Goal: Transaction & Acquisition: Book appointment/travel/reservation

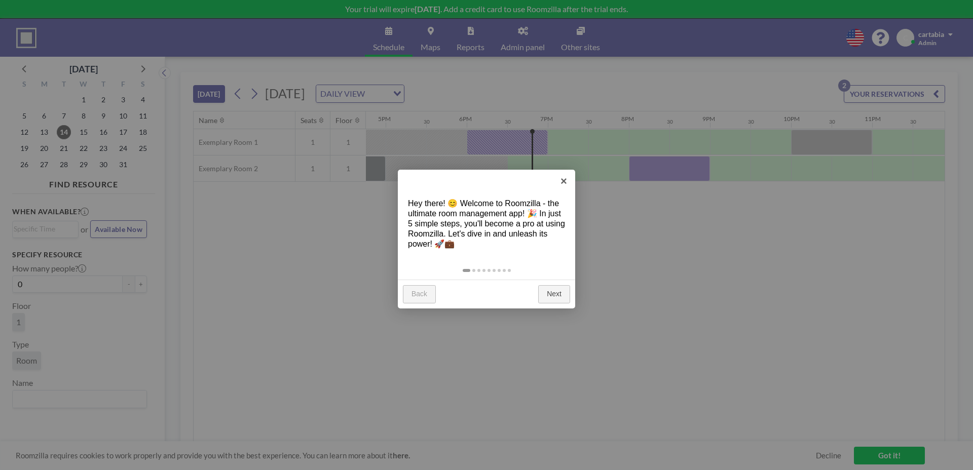
scroll to position [0, 1368]
click at [558, 299] on link "Next" at bounding box center [554, 294] width 32 height 18
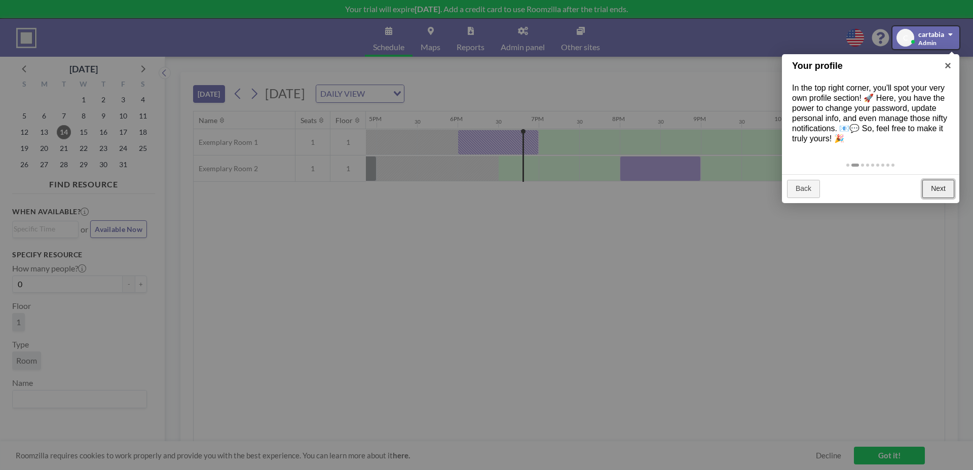
click at [938, 187] on link "Next" at bounding box center [938, 189] width 32 height 18
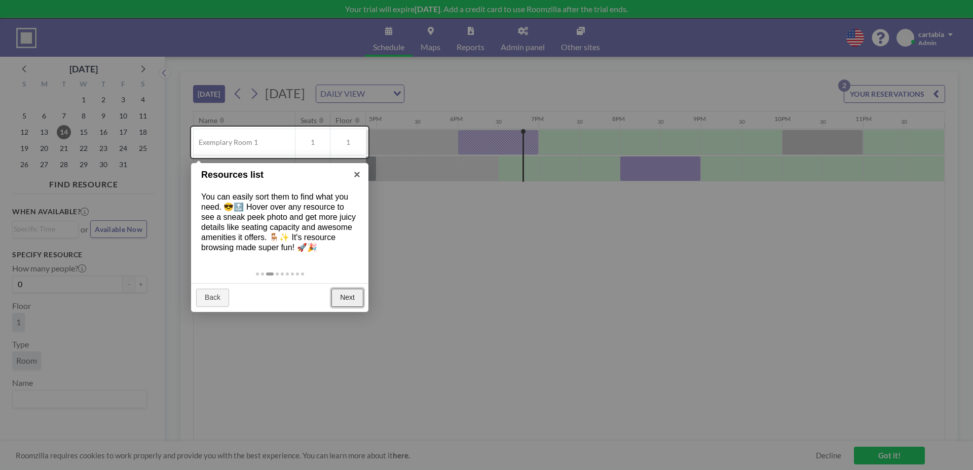
click at [350, 301] on link "Next" at bounding box center [347, 298] width 32 height 18
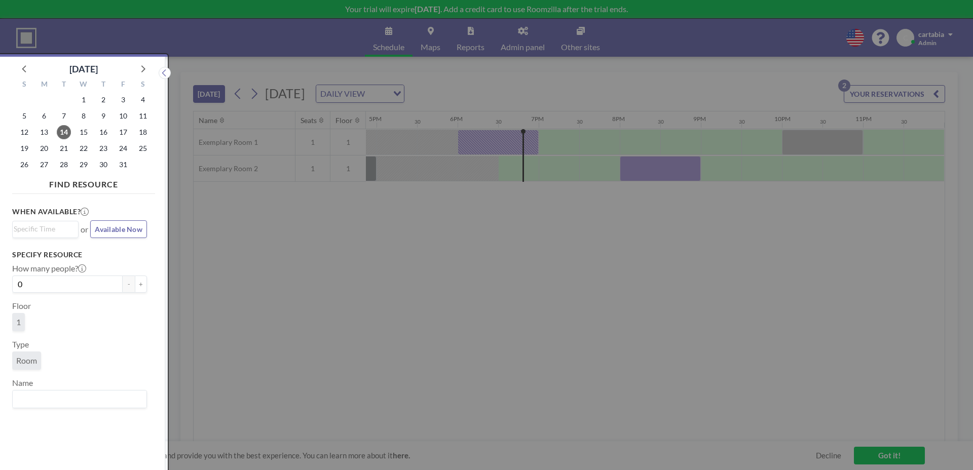
scroll to position [3, 0]
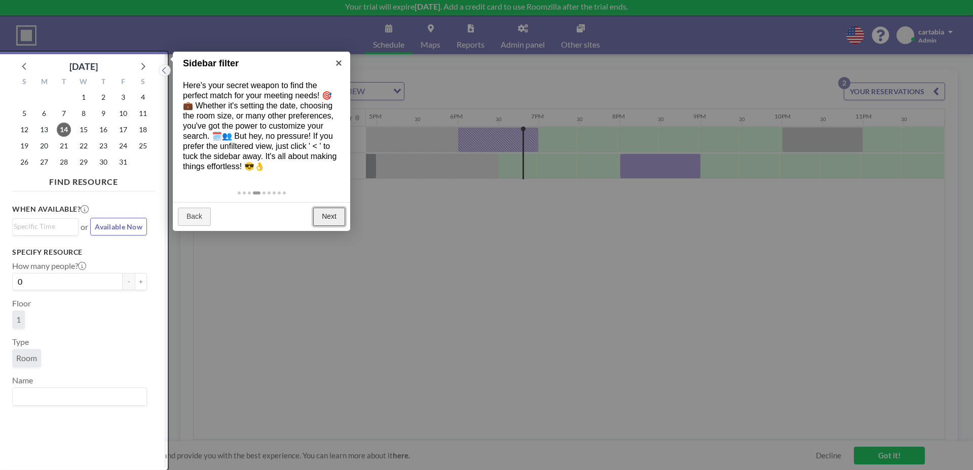
click at [325, 221] on link "Next" at bounding box center [329, 217] width 32 height 18
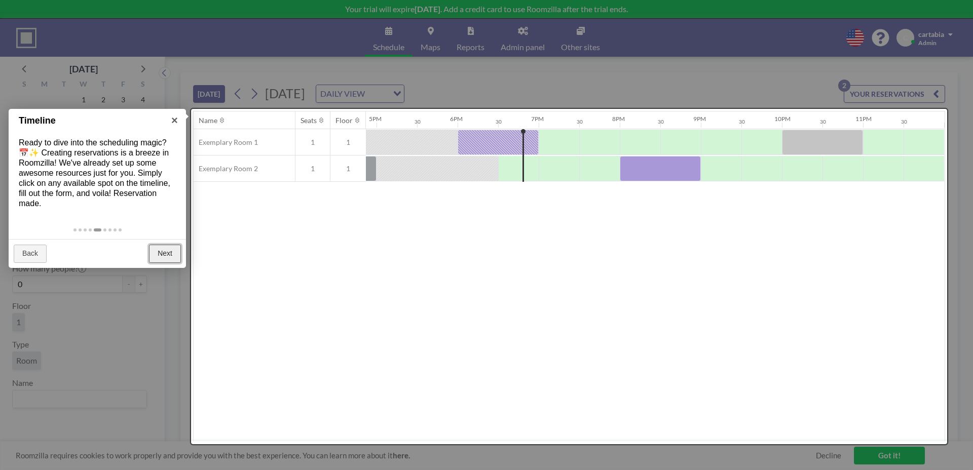
click at [165, 255] on link "Next" at bounding box center [165, 254] width 32 height 18
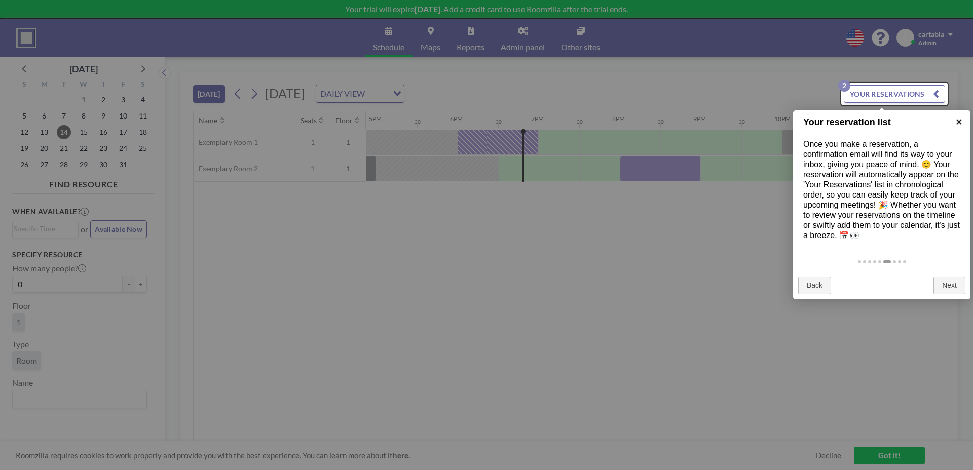
click at [964, 126] on link "×" at bounding box center [958, 121] width 23 height 23
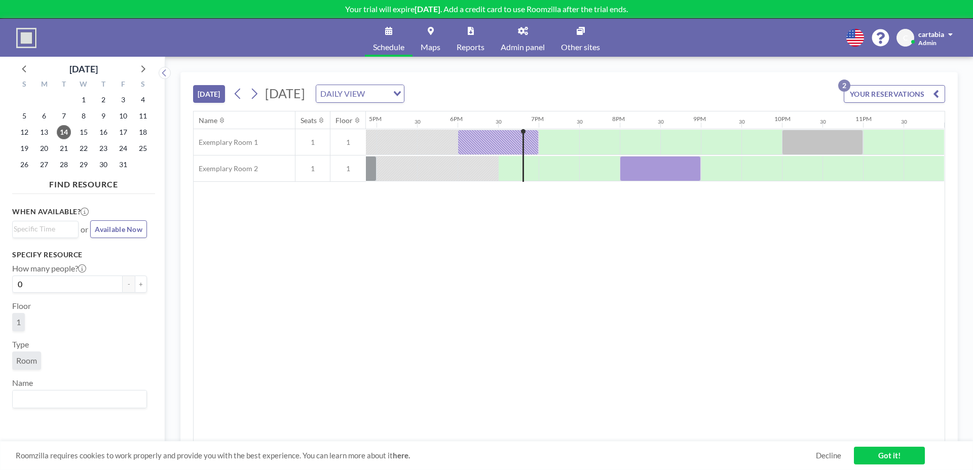
click at [388, 91] on div "DAILY VIEW" at bounding box center [352, 92] width 72 height 15
click at [463, 123] on li "WEEKLY VIEW" at bounding box center [469, 126] width 87 height 15
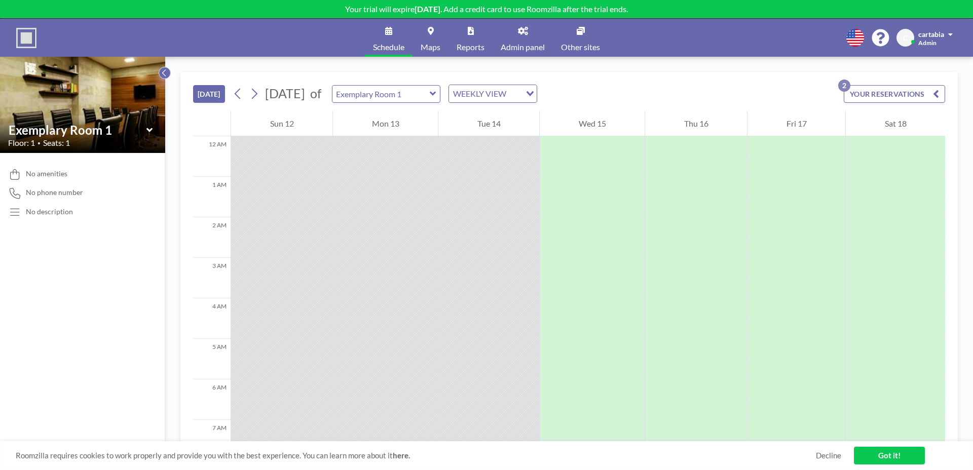
click at [165, 70] on icon at bounding box center [164, 72] width 4 height 7
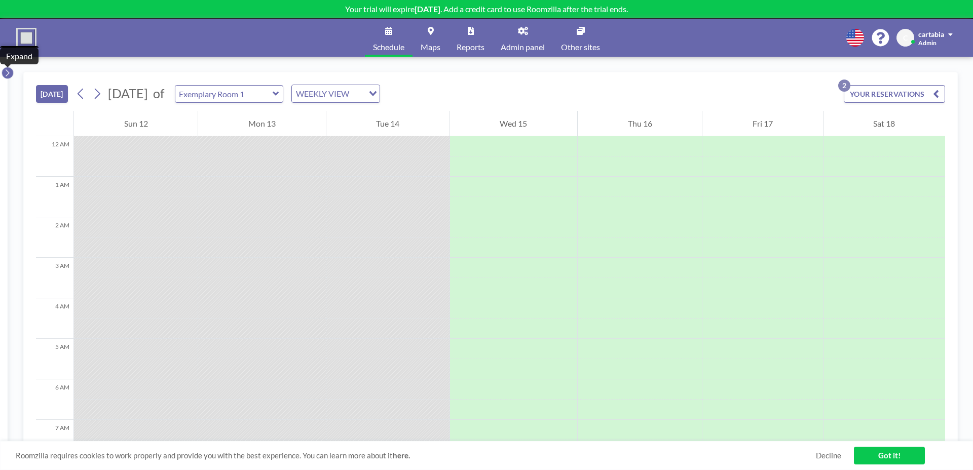
click at [8, 73] on icon at bounding box center [8, 72] width 4 height 7
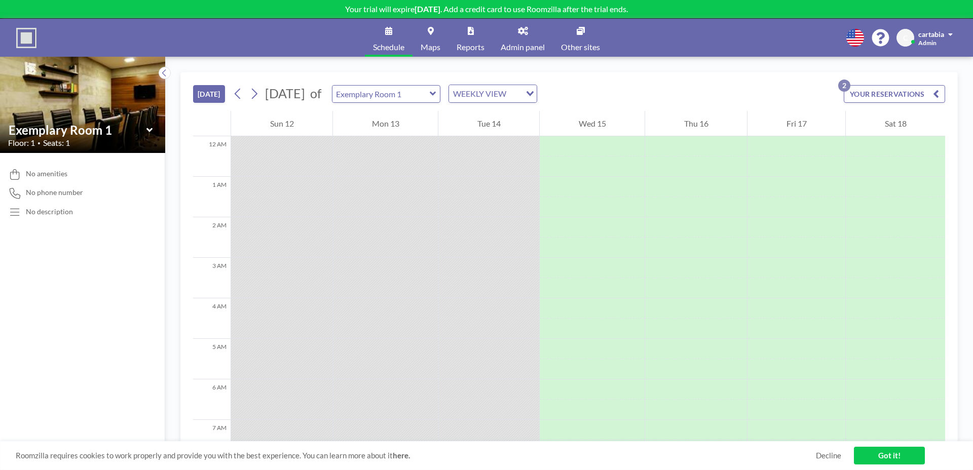
click at [890, 97] on button "YOUR RESERVATIONS 2" at bounding box center [894, 94] width 101 height 18
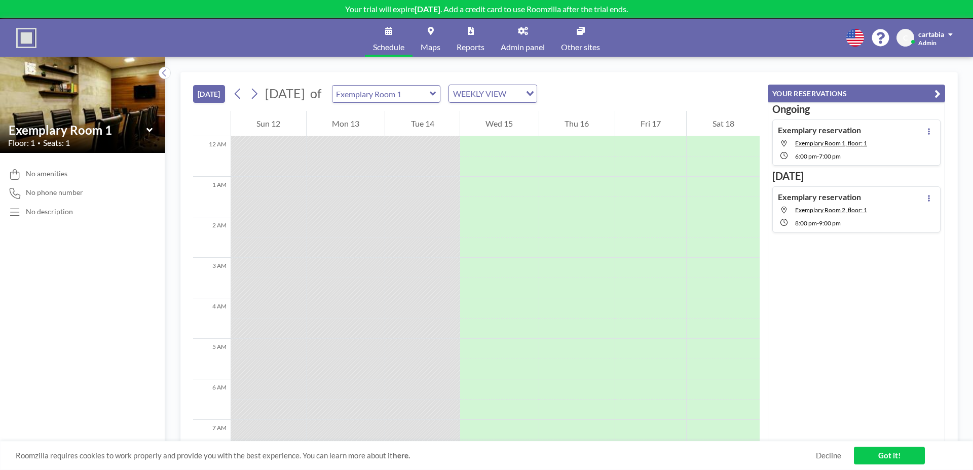
click at [890, 97] on button "YOUR RESERVATIONS" at bounding box center [856, 94] width 177 height 18
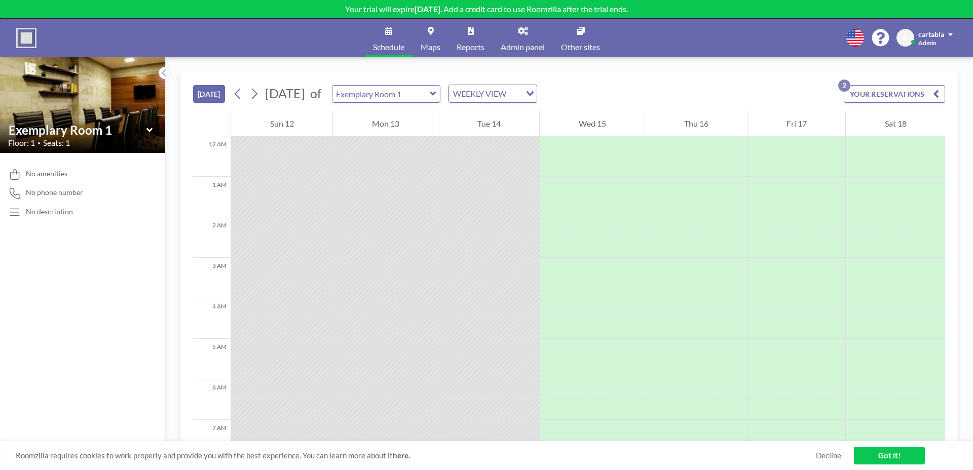
click at [825, 459] on link "Decline" at bounding box center [828, 456] width 25 height 10
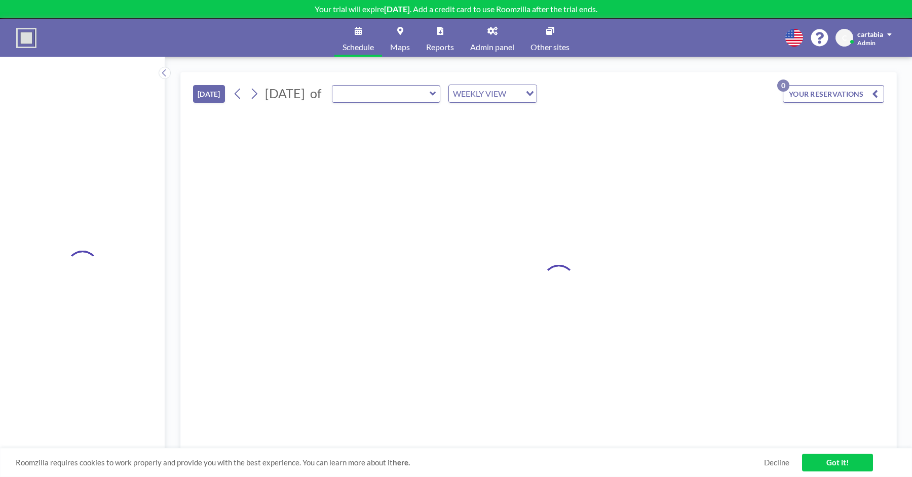
type input "Exemplary Room 1"
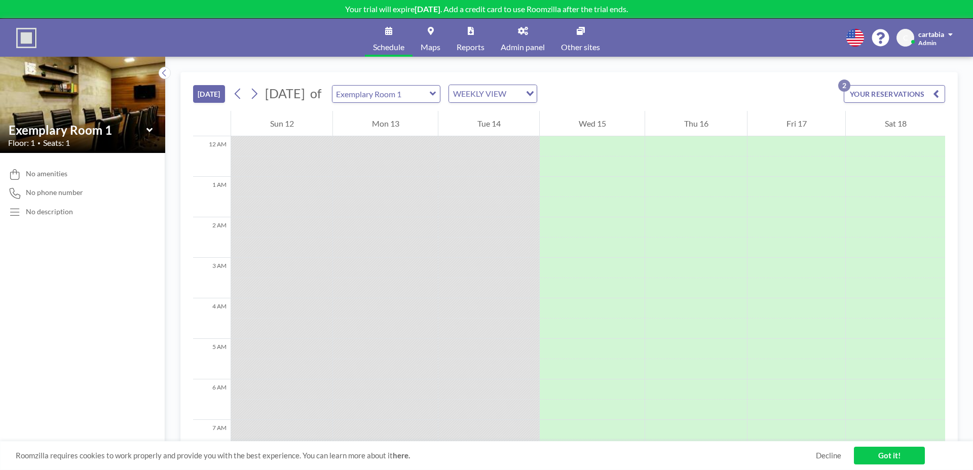
click at [911, 35] on span "cartabia" at bounding box center [931, 34] width 26 height 9
click at [911, 46] on span "Profile" at bounding box center [921, 49] width 21 height 10
click at [150, 133] on icon at bounding box center [149, 130] width 7 height 10
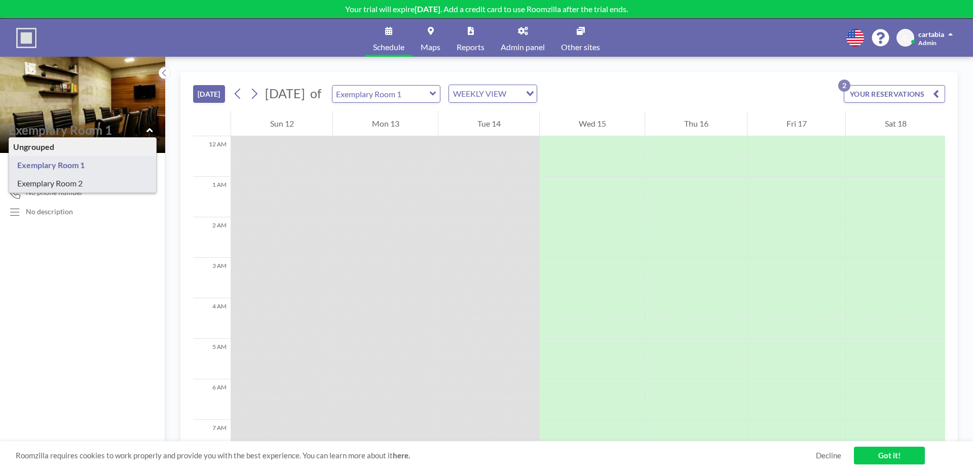
type input "Exemplary Room 2"
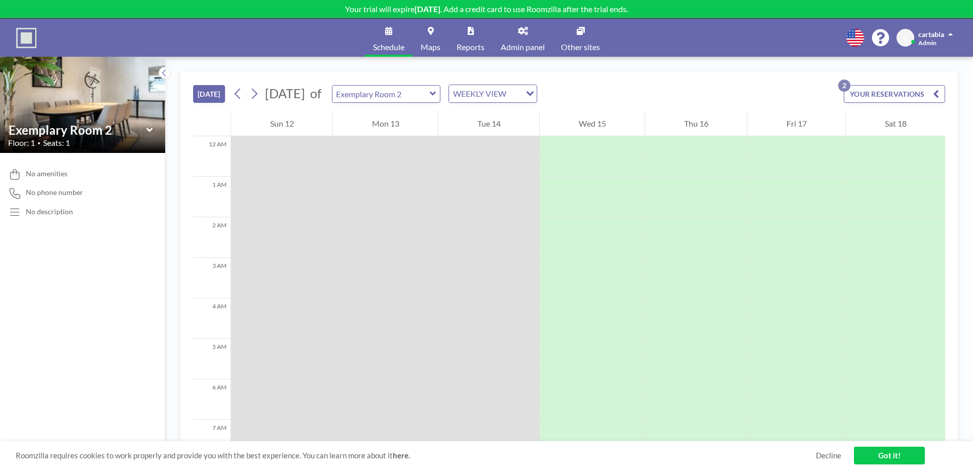
click at [149, 130] on icon at bounding box center [149, 130] width 6 height 4
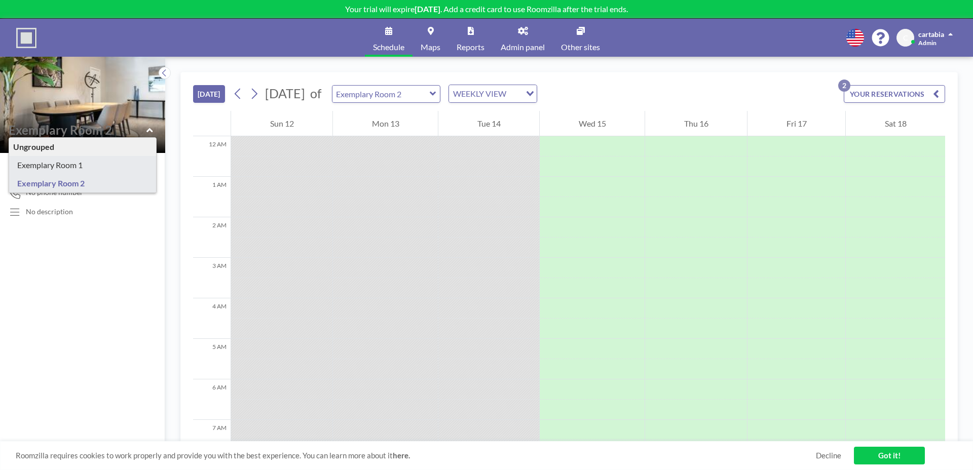
type input "Exemplary Room 1"
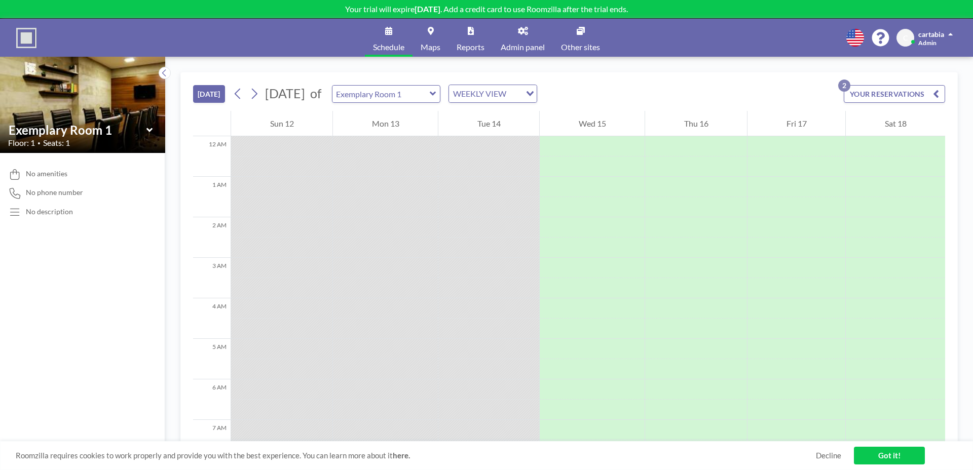
click at [364, 204] on div at bounding box center [385, 207] width 105 height 20
click at [430, 100] on input "text" at bounding box center [380, 94] width 97 height 17
type input "Exemplary Room 1"
click at [457, 214] on div at bounding box center [488, 207] width 101 height 20
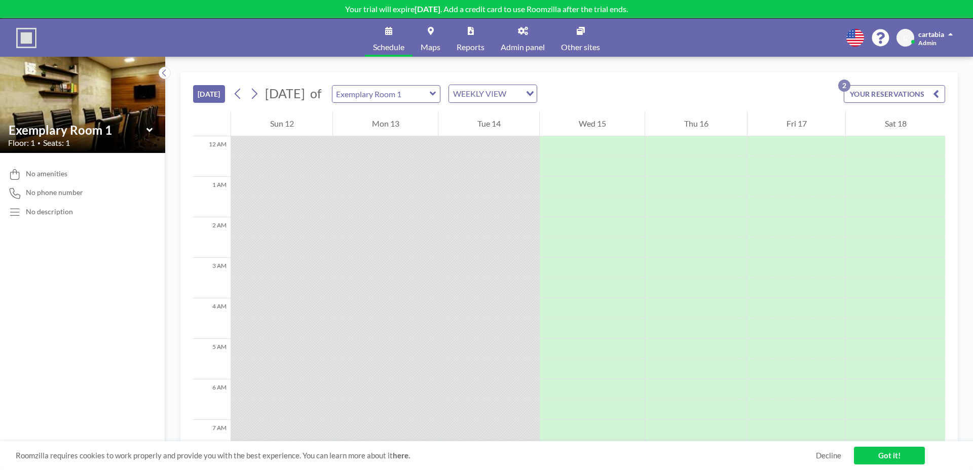
click at [894, 462] on link "Got it!" at bounding box center [889, 456] width 71 height 18
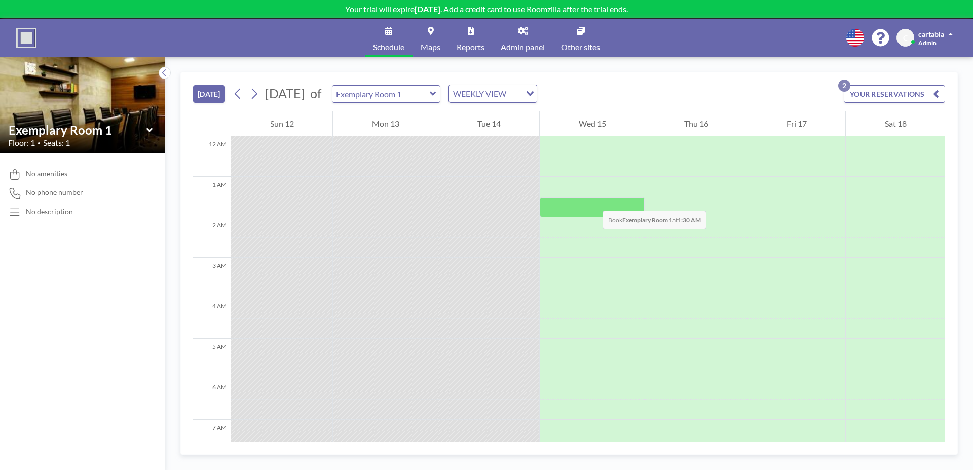
click at [591, 201] on div at bounding box center [592, 207] width 105 height 20
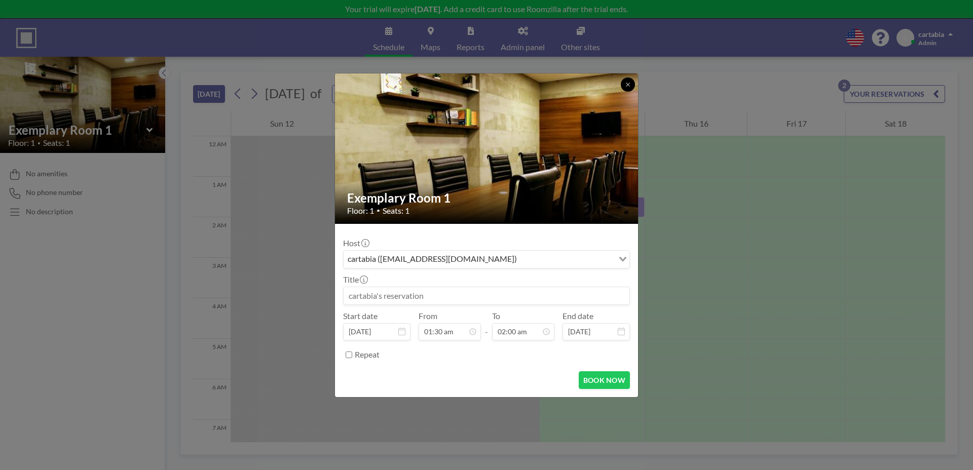
click at [625, 87] on icon at bounding box center [628, 85] width 6 height 6
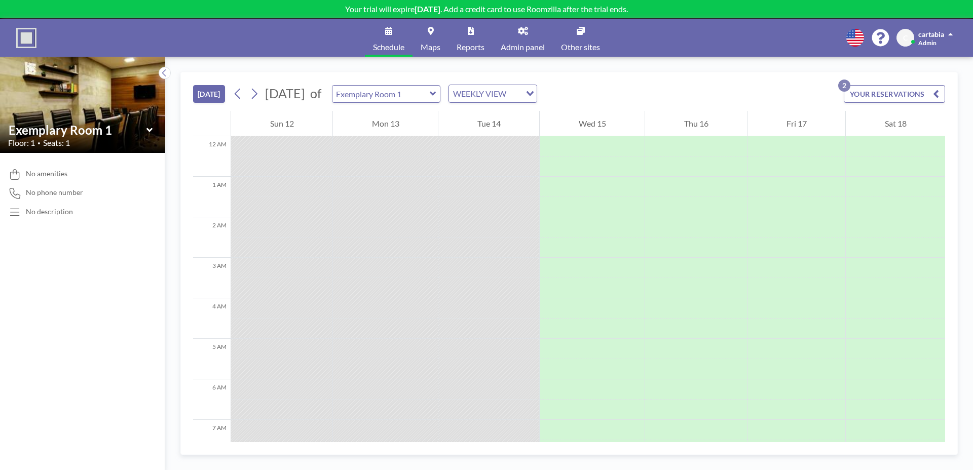
click at [507, 172] on div at bounding box center [488, 167] width 101 height 20
click at [507, 181] on div at bounding box center [488, 187] width 101 height 20
click at [430, 100] on input "text" at bounding box center [380, 94] width 97 height 17
type input "Exemplary Room 2"
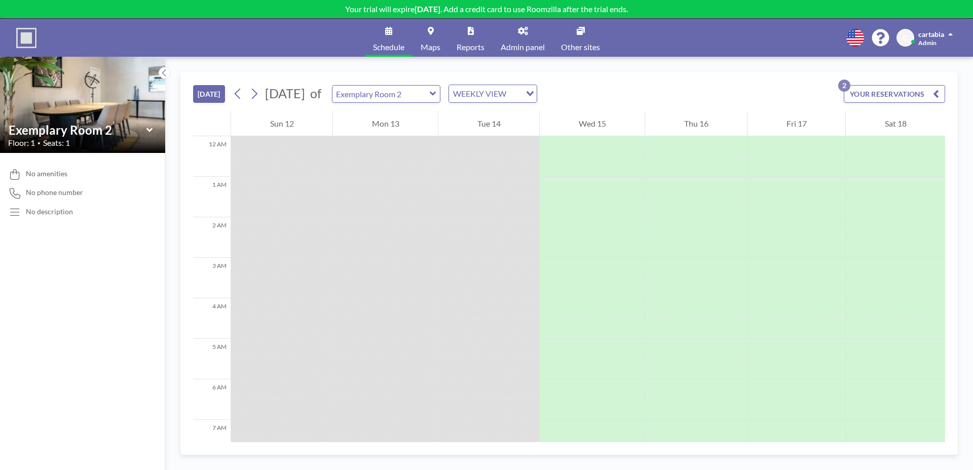
drag, startPoint x: 472, startPoint y: 229, endPoint x: 477, endPoint y: 279, distance: 50.4
click at [476, 275] on div at bounding box center [488, 268] width 101 height 20
click at [528, 232] on div at bounding box center [488, 227] width 101 height 20
click at [587, 234] on div at bounding box center [592, 227] width 105 height 20
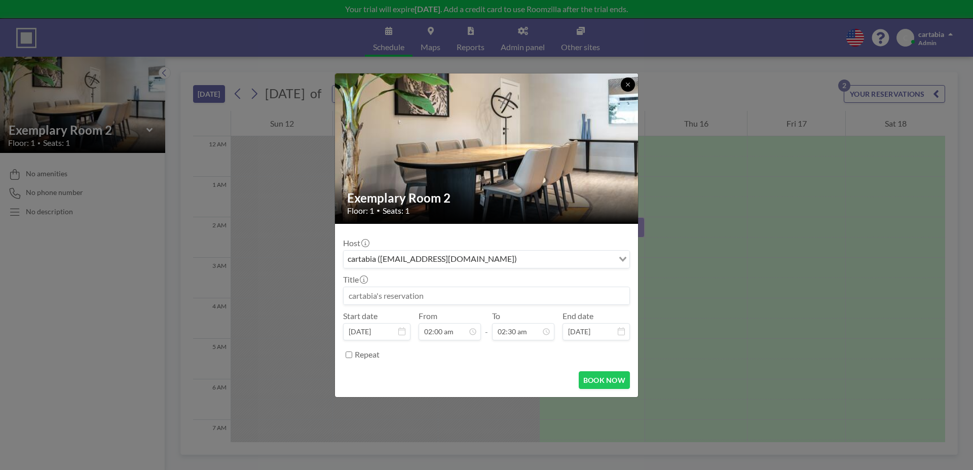
click at [630, 84] on icon at bounding box center [628, 85] width 6 height 6
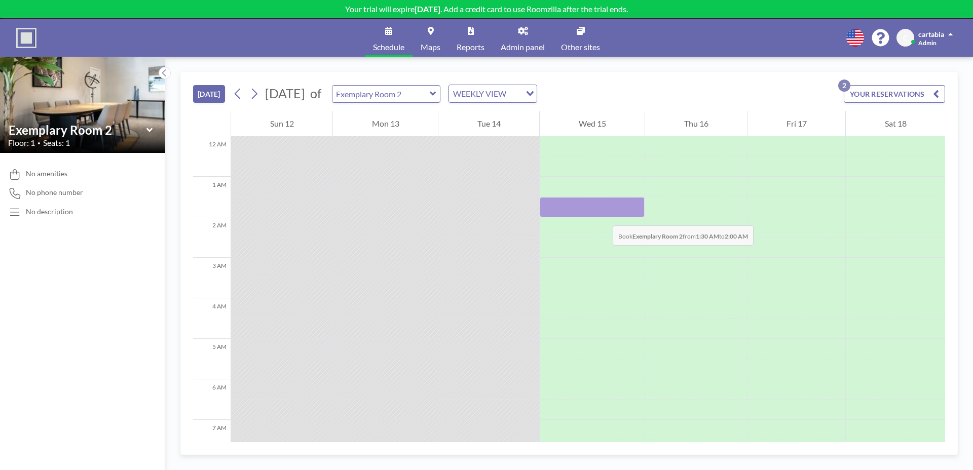
click at [602, 215] on div at bounding box center [592, 207] width 105 height 20
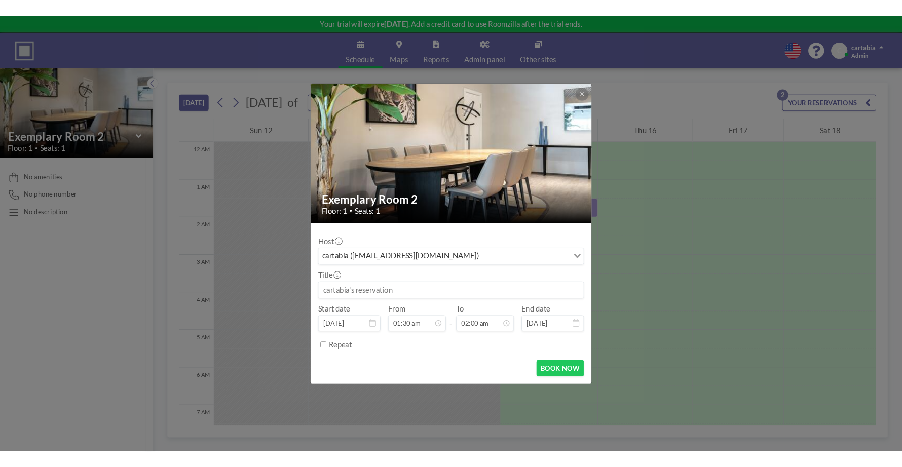
scroll to position [72, 0]
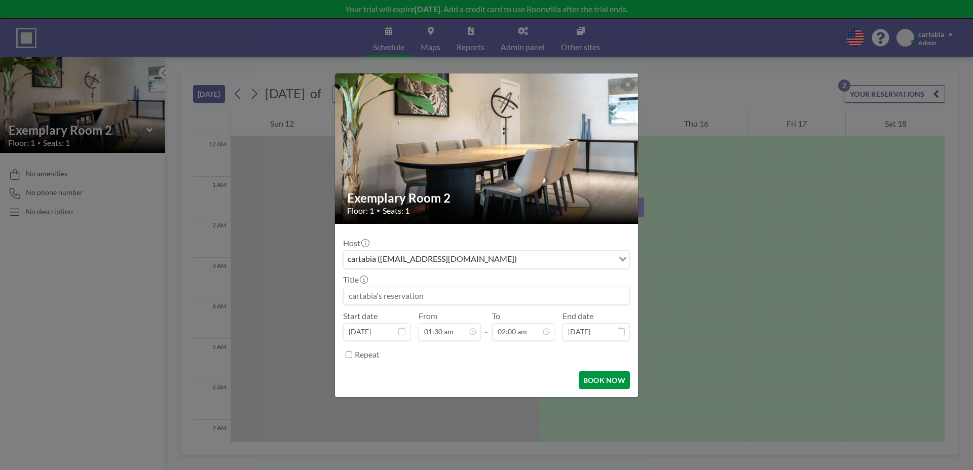
click at [600, 383] on button "BOOK NOW" at bounding box center [604, 380] width 51 height 18
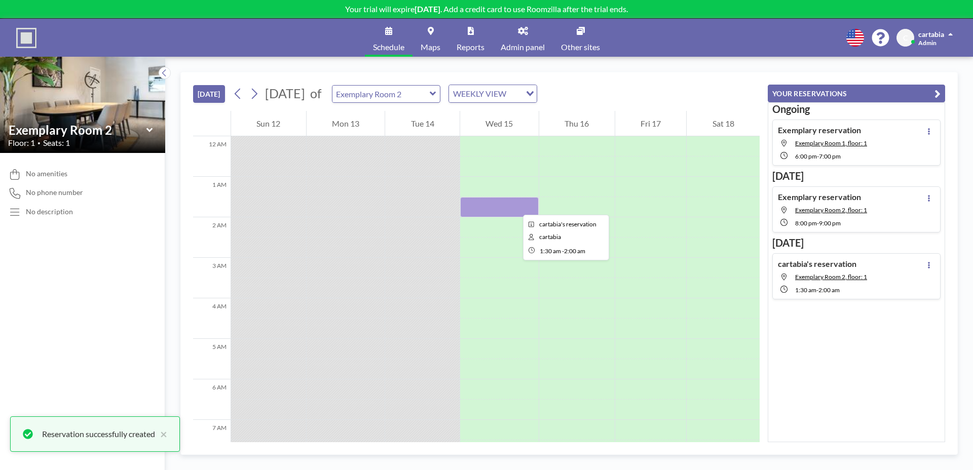
click at [515, 206] on div at bounding box center [499, 207] width 79 height 20
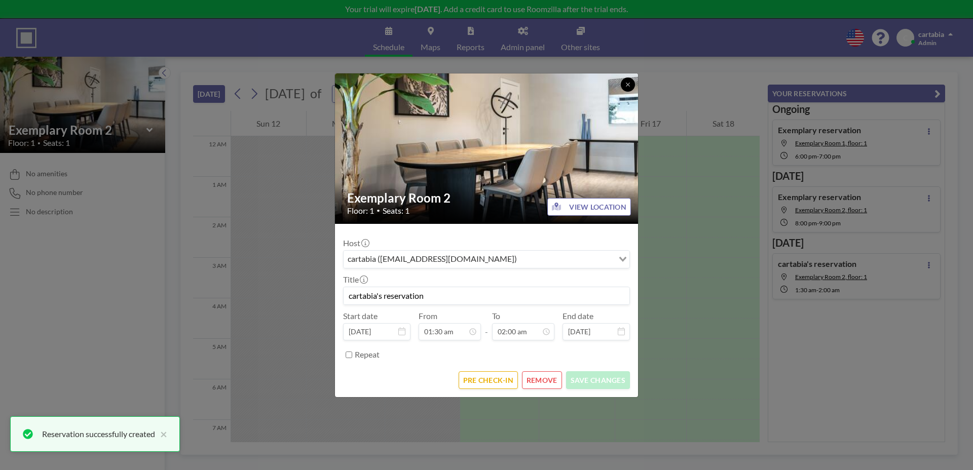
click at [631, 84] on button at bounding box center [628, 85] width 14 height 14
